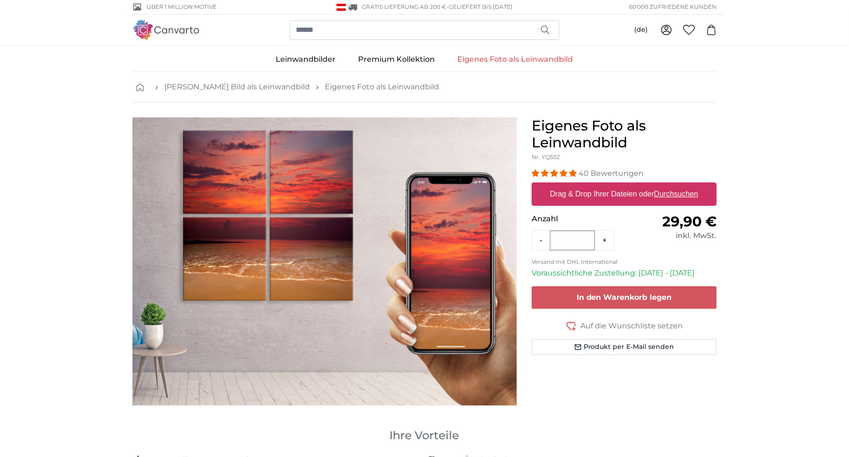
click at [676, 193] on u "Durchsuchen" at bounding box center [676, 194] width 44 height 8
click at [676, 185] on input "Drag & Drop Ihrer Dateien oder Durchsuchen" at bounding box center [624, 184] width 185 height 3
type input "**********"
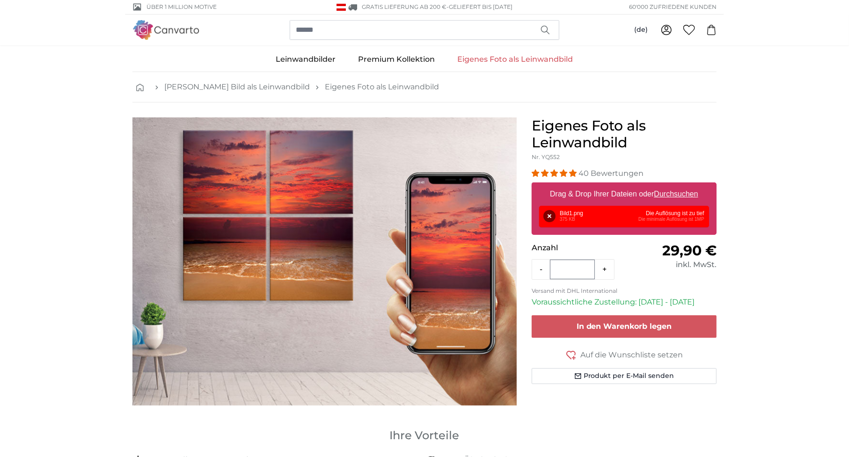
click at [679, 195] on u "Durchsuchen" at bounding box center [676, 194] width 44 height 8
click at [679, 185] on input "Drag & Drop Ihrer Dateien oder Durchsuchen" at bounding box center [624, 184] width 185 height 3
click at [464, 61] on link "Eigenes Foto als Leinwandbild" at bounding box center [516, 59] width 138 height 24
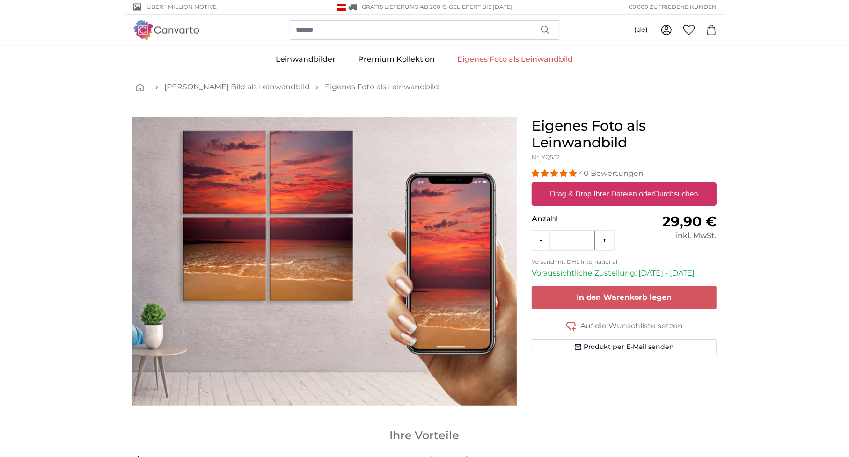
click at [687, 198] on u "Durchsuchen" at bounding box center [676, 194] width 44 height 8
click at [687, 185] on input "Drag & Drop Ihrer Dateien oder Durchsuchen" at bounding box center [624, 184] width 185 height 3
